Goal: Find specific fact

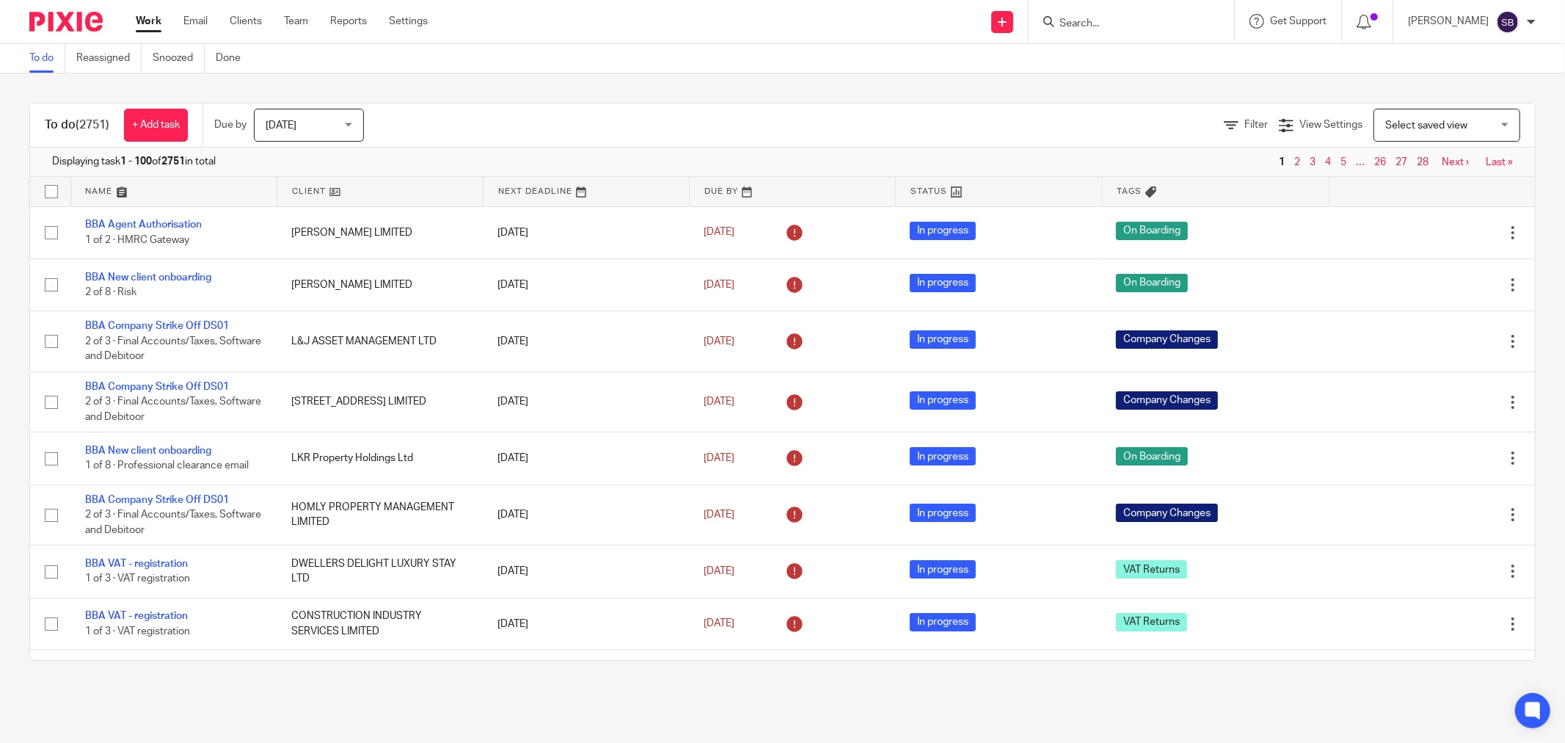
click at [1154, 26] on input "Search" at bounding box center [1124, 24] width 132 height 13
type input "custom"
click at [1161, 68] on link at bounding box center [1212, 63] width 315 height 34
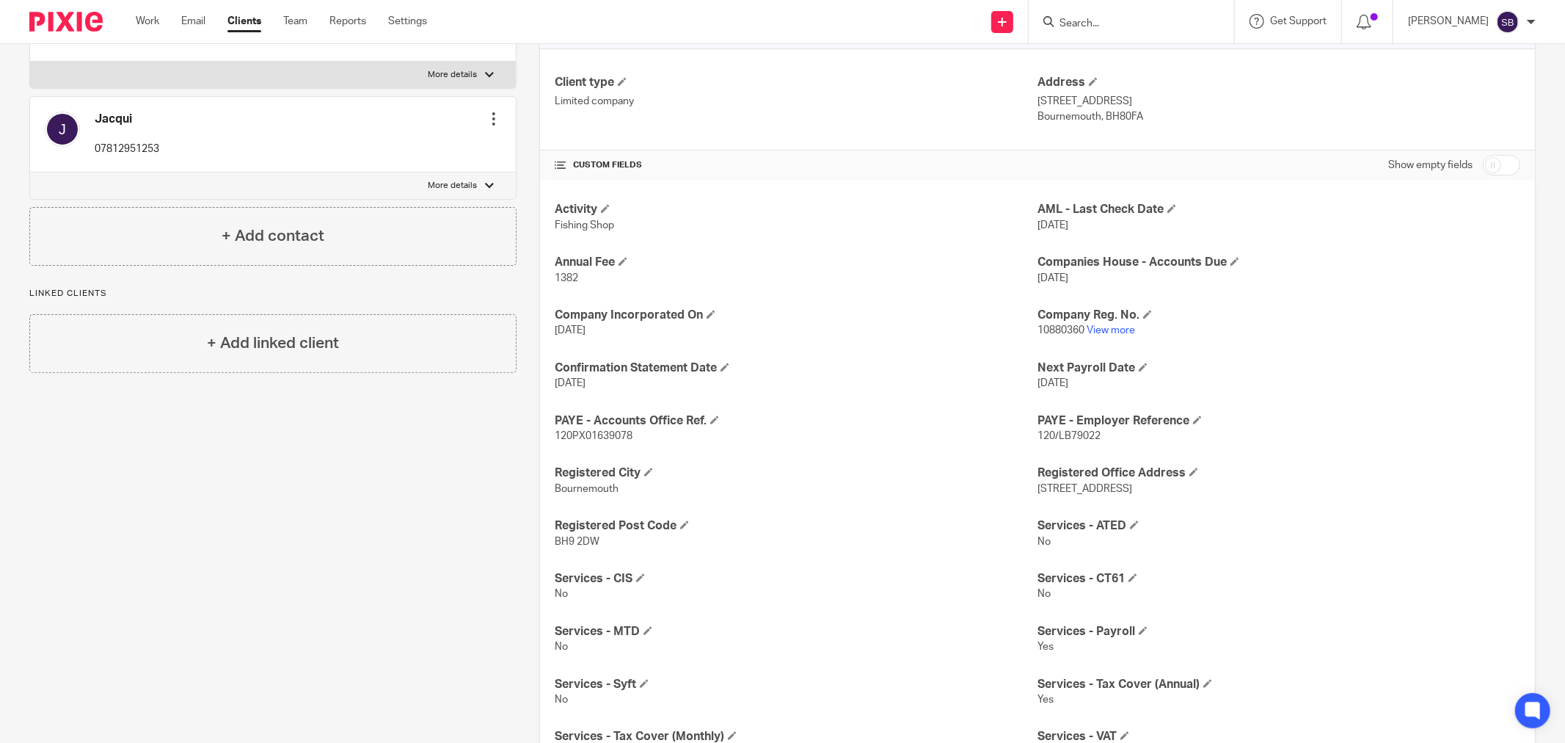
scroll to position [88, 0]
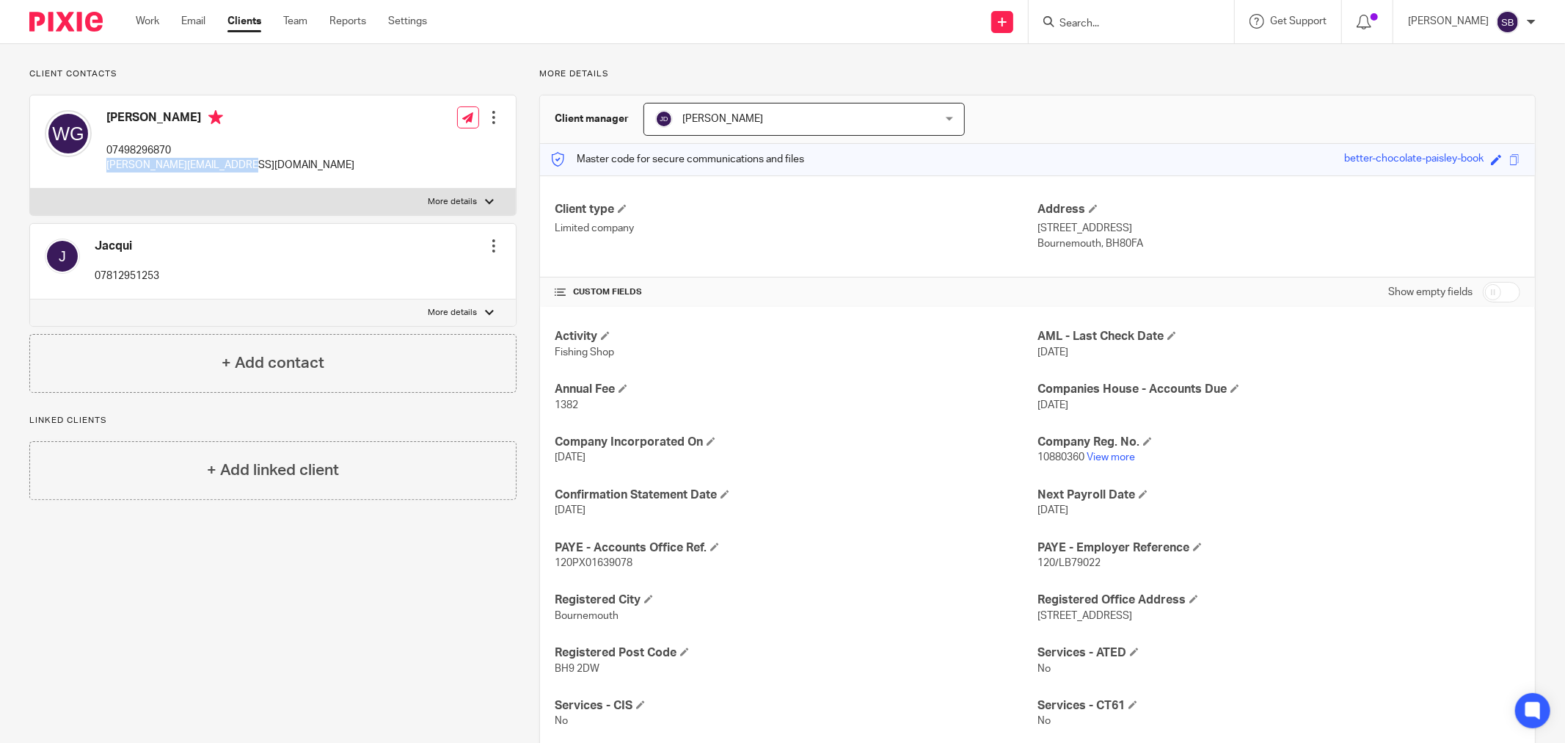
drag, startPoint x: 106, startPoint y: 165, endPoint x: 242, endPoint y: 166, distance: 136.5
click at [242, 166] on p "[PERSON_NAME][EMAIL_ADDRESS][DOMAIN_NAME]" at bounding box center [230, 165] width 248 height 15
copy p "[PERSON_NAME][EMAIL_ADDRESS][DOMAIN_NAME]"
drag, startPoint x: 106, startPoint y: 148, endPoint x: 171, endPoint y: 144, distance: 65.4
click at [171, 144] on p "07498296870" at bounding box center [230, 150] width 248 height 15
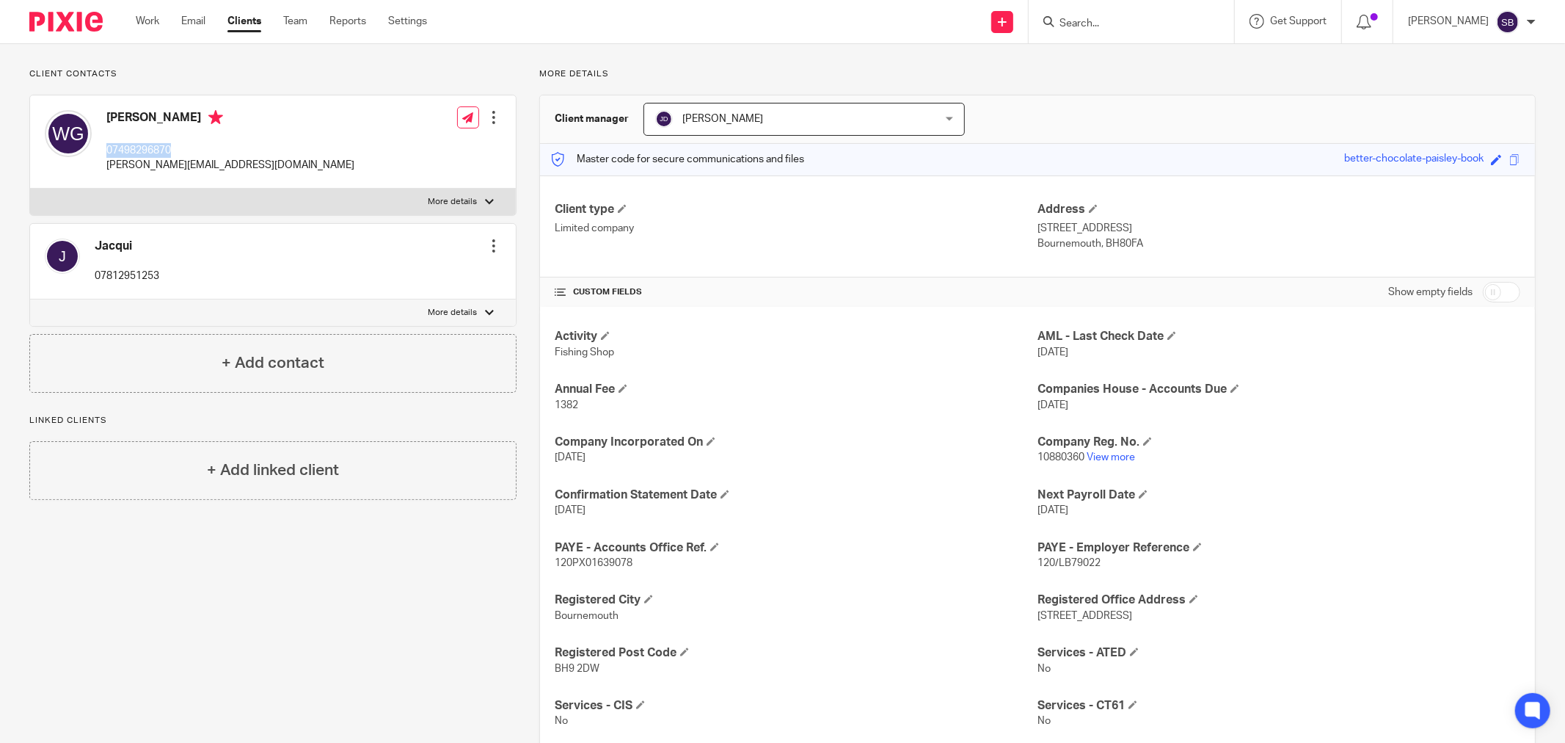
copy p "07498296870"
